Goal: Task Accomplishment & Management: Manage account settings

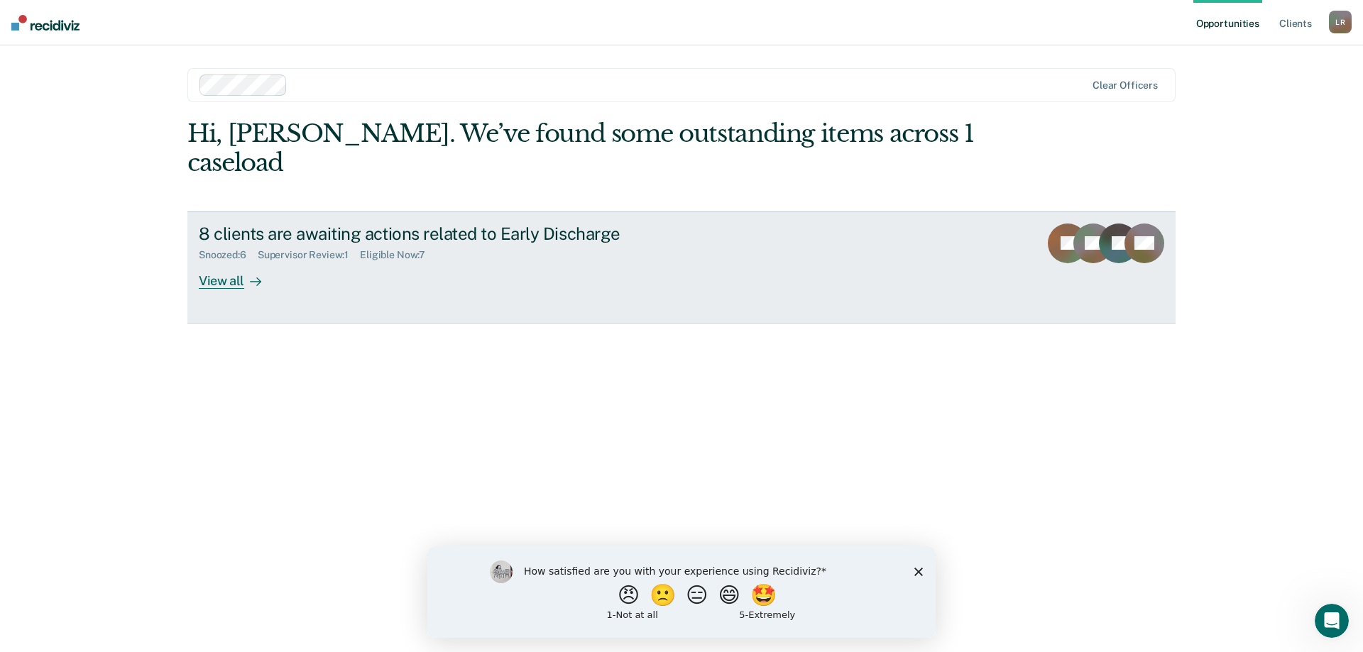
click at [260, 224] on div "8 clients are awaiting actions related to Early Discharge" at bounding box center [448, 234] width 498 height 21
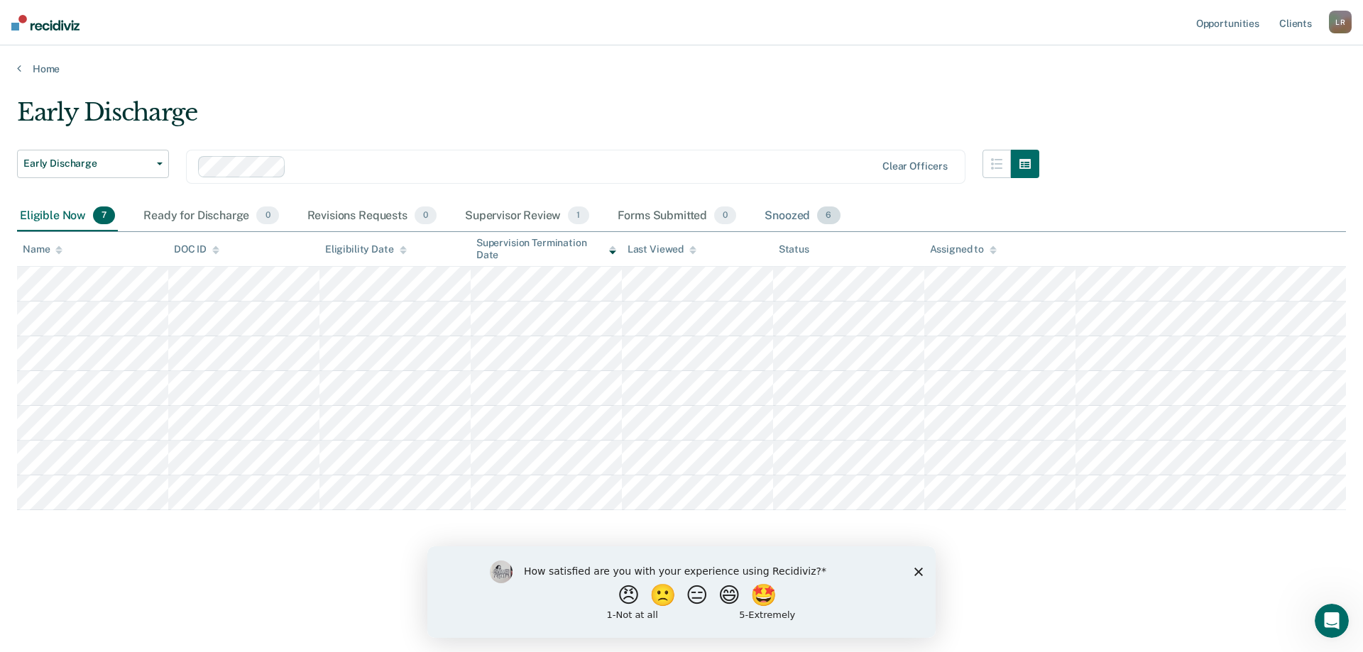
click at [793, 214] on div "Snoozed 6" at bounding box center [802, 216] width 81 height 31
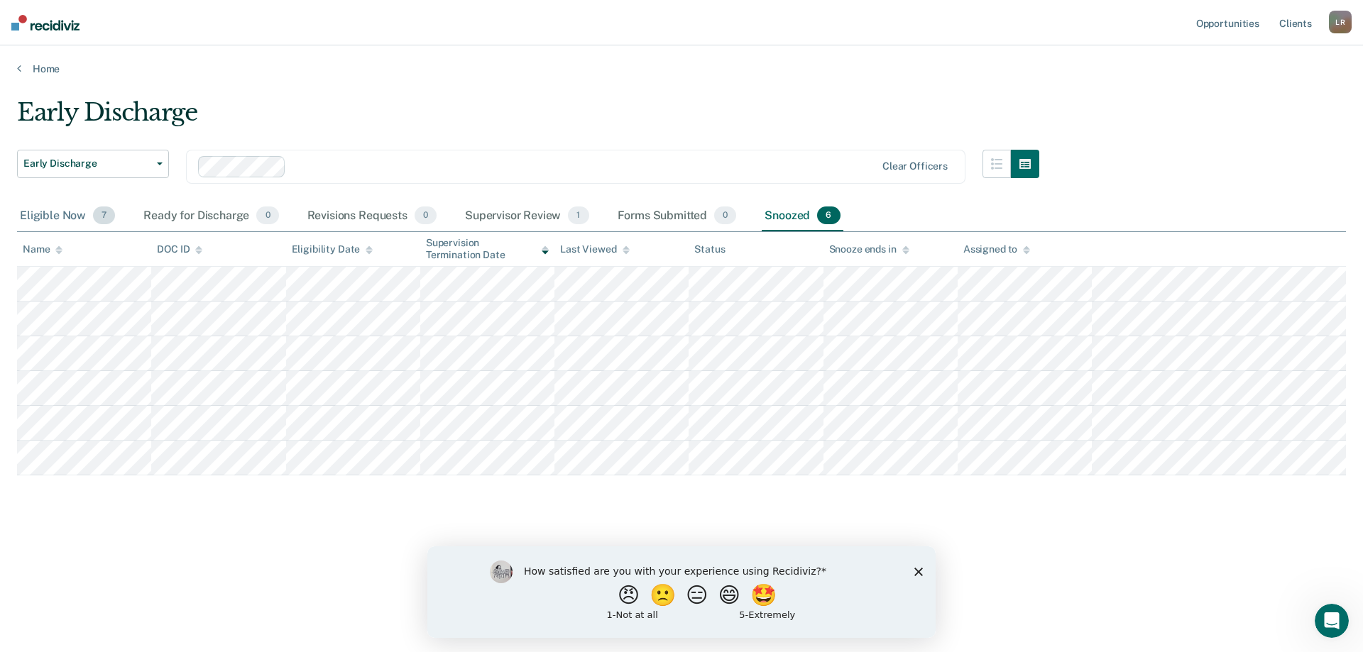
click at [72, 220] on div "Eligible Now 7" at bounding box center [67, 216] width 101 height 31
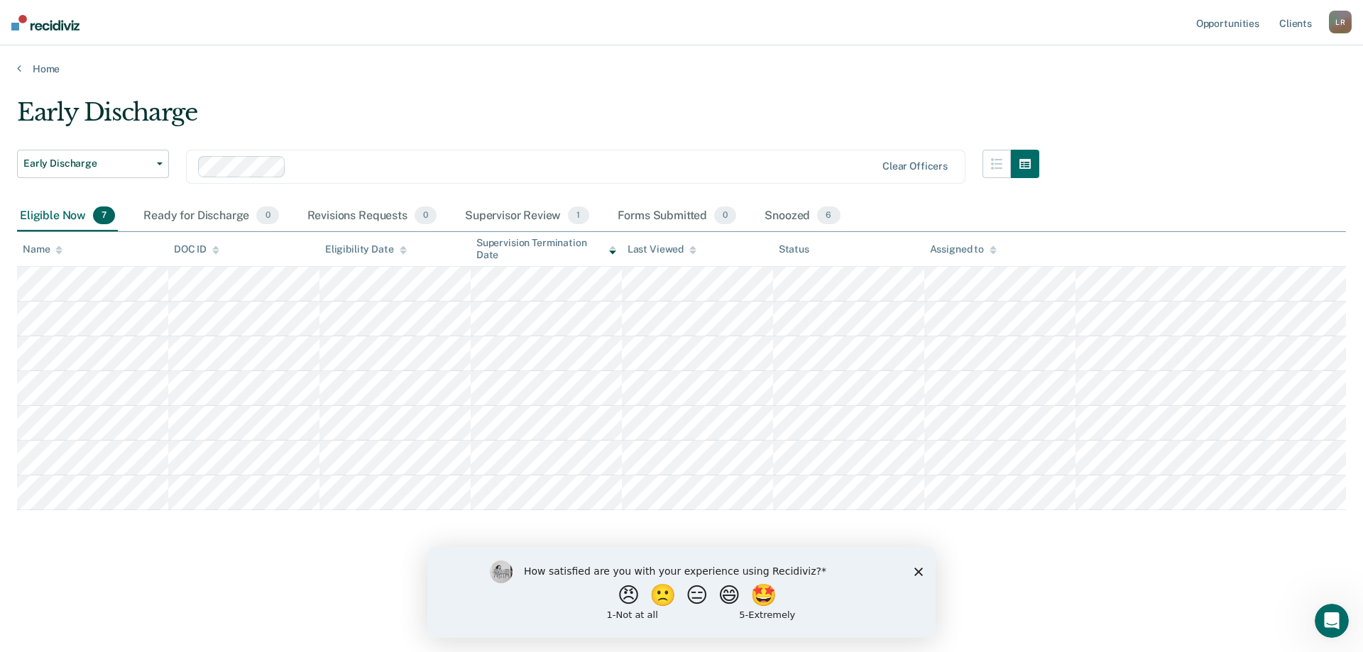
click at [118, 218] on div "Eligible Now 7 Ready for Discharge 0 Revisions Requests 0 Supervisor Review 1 F…" at bounding box center [430, 216] width 826 height 31
click at [186, 213] on div "Ready for Discharge 0" at bounding box center [211, 216] width 141 height 31
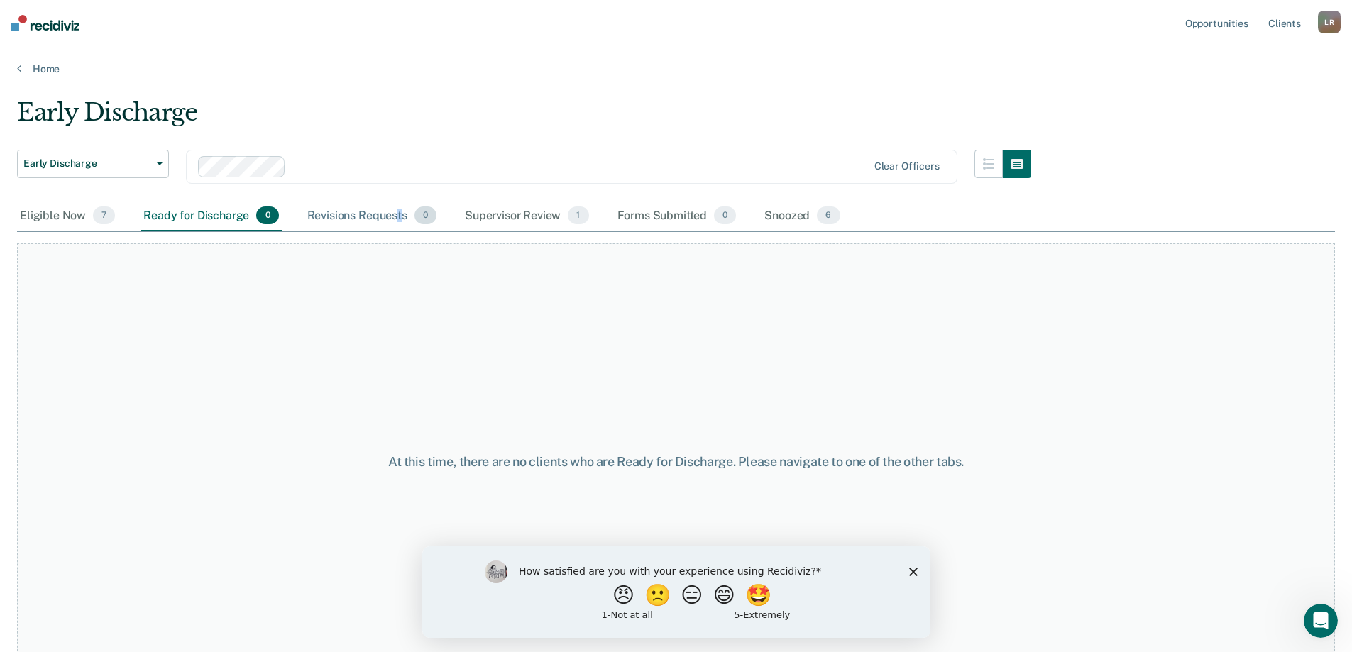
click at [399, 219] on div "Revisions Requests 0" at bounding box center [372, 216] width 135 height 31
click at [508, 221] on div "Supervisor Review 1" at bounding box center [527, 216] width 130 height 31
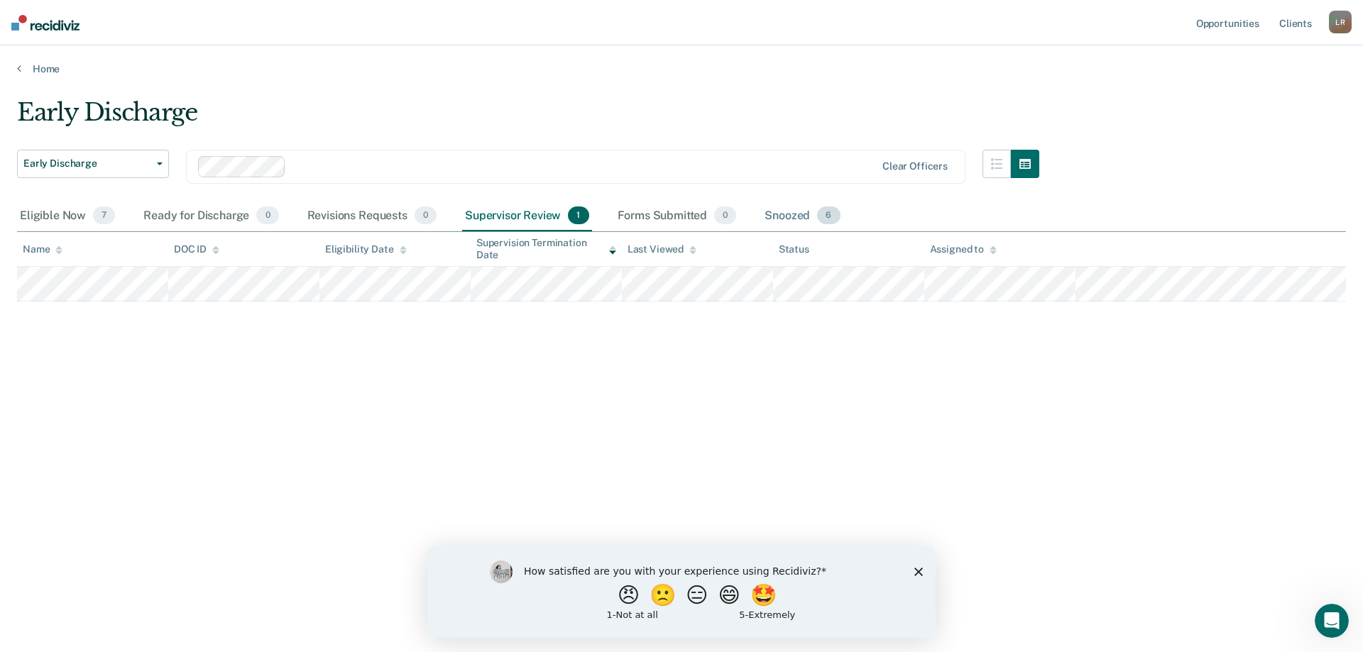
click at [824, 219] on span "6" at bounding box center [828, 216] width 23 height 18
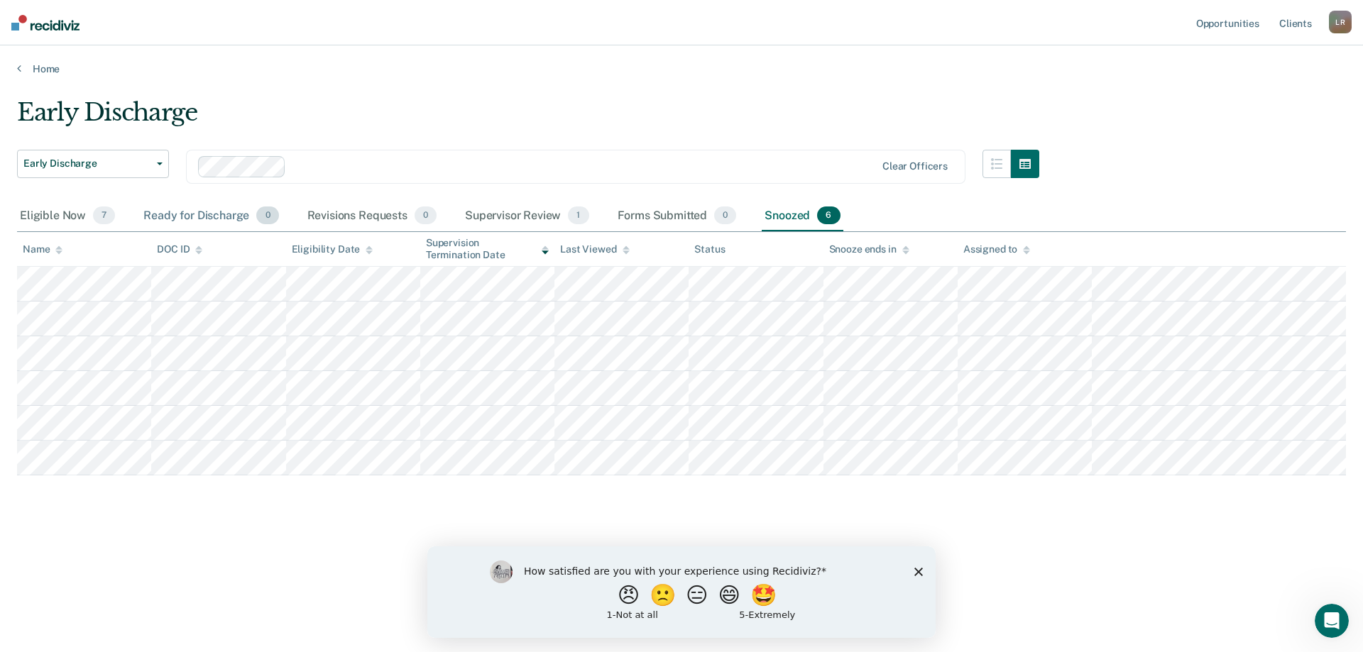
click at [185, 213] on div "Ready for Discharge 0" at bounding box center [211, 216] width 141 height 31
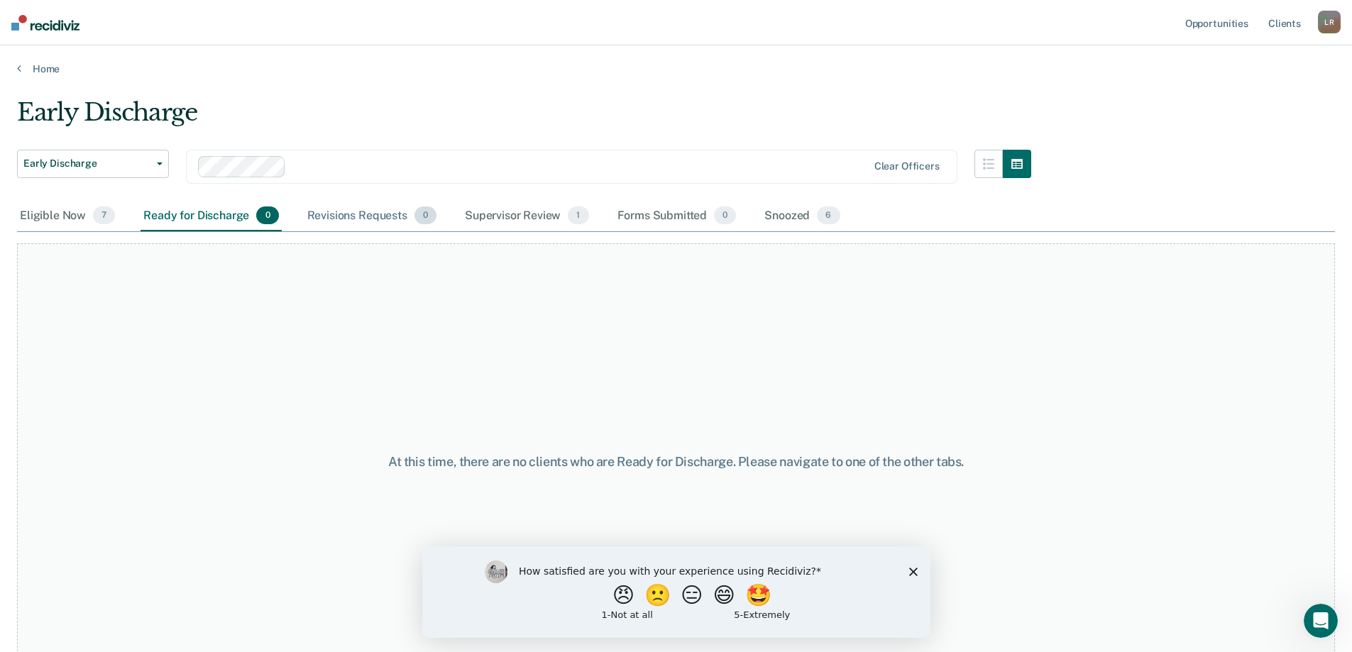
drag, startPoint x: 383, startPoint y: 213, endPoint x: 246, endPoint y: 214, distance: 137.7
click at [383, 213] on div "Revisions Requests 0" at bounding box center [372, 216] width 135 height 31
click at [77, 211] on div "Eligible Now 7" at bounding box center [67, 216] width 101 height 31
